Goal: Find specific page/section: Find specific page/section

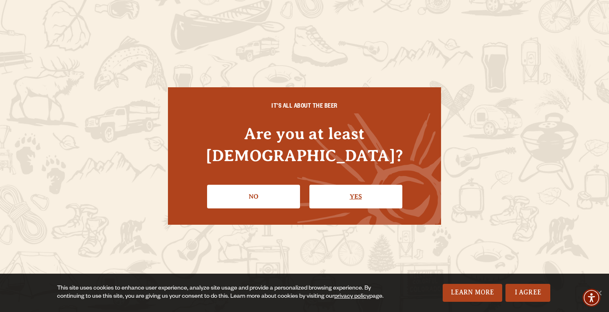
click at [362, 186] on link "Yes" at bounding box center [355, 197] width 93 height 24
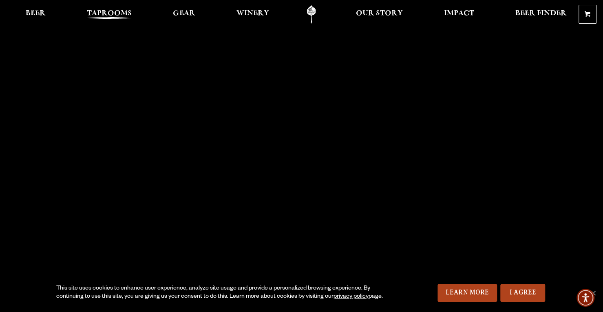
click at [104, 12] on span "Taprooms" at bounding box center [109, 13] width 45 height 7
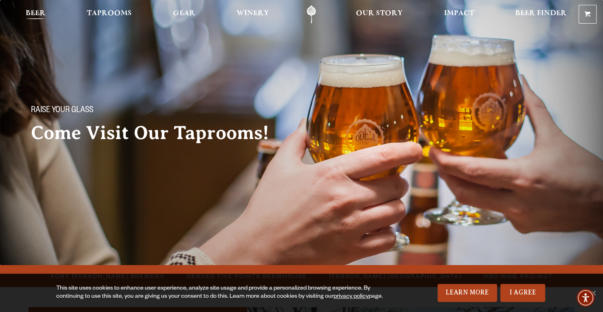
click at [35, 11] on span "Beer" at bounding box center [36, 13] width 20 height 7
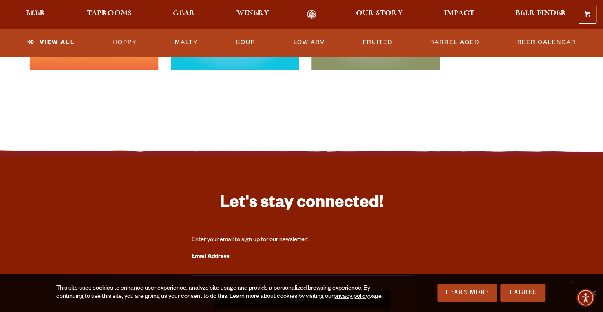
scroll to position [1792, 0]
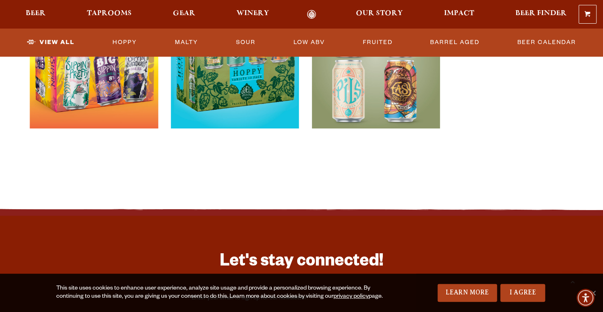
drag, startPoint x: 15, startPoint y: 216, endPoint x: 339, endPoint y: 169, distance: 327.7
click at [339, 169] on img at bounding box center [375, 90] width 128 height 204
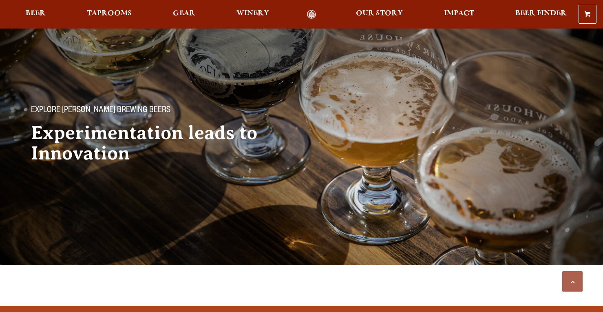
scroll to position [1792, 0]
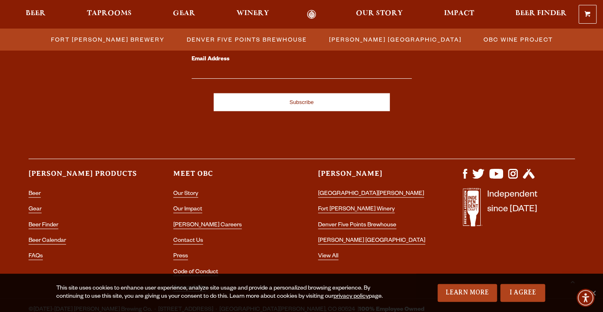
scroll to position [952, 0]
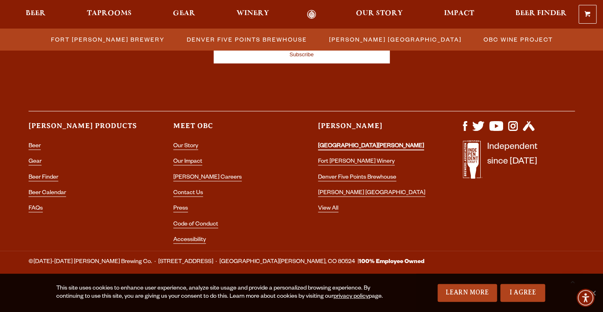
click at [347, 148] on link "[GEOGRAPHIC_DATA][PERSON_NAME]" at bounding box center [371, 146] width 106 height 7
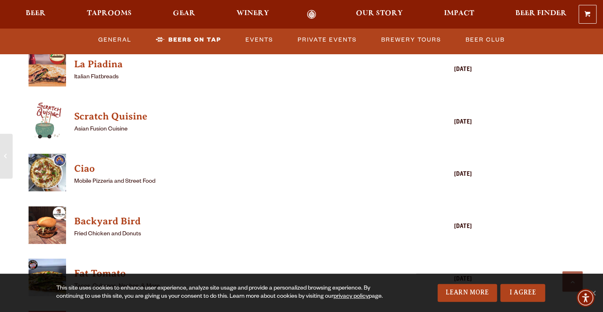
scroll to position [1955, 0]
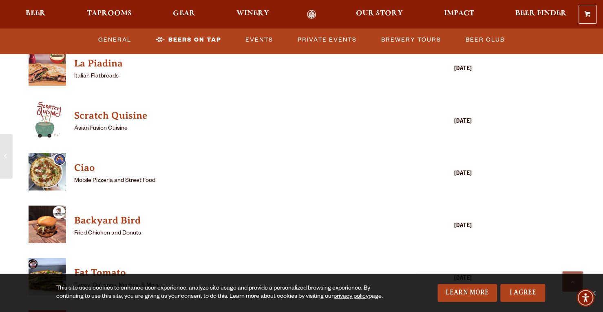
click at [55, 163] on img "View Ciao details (opens in a new window)" at bounding box center [47, 171] width 37 height 37
